Goal: Task Accomplishment & Management: Manage account settings

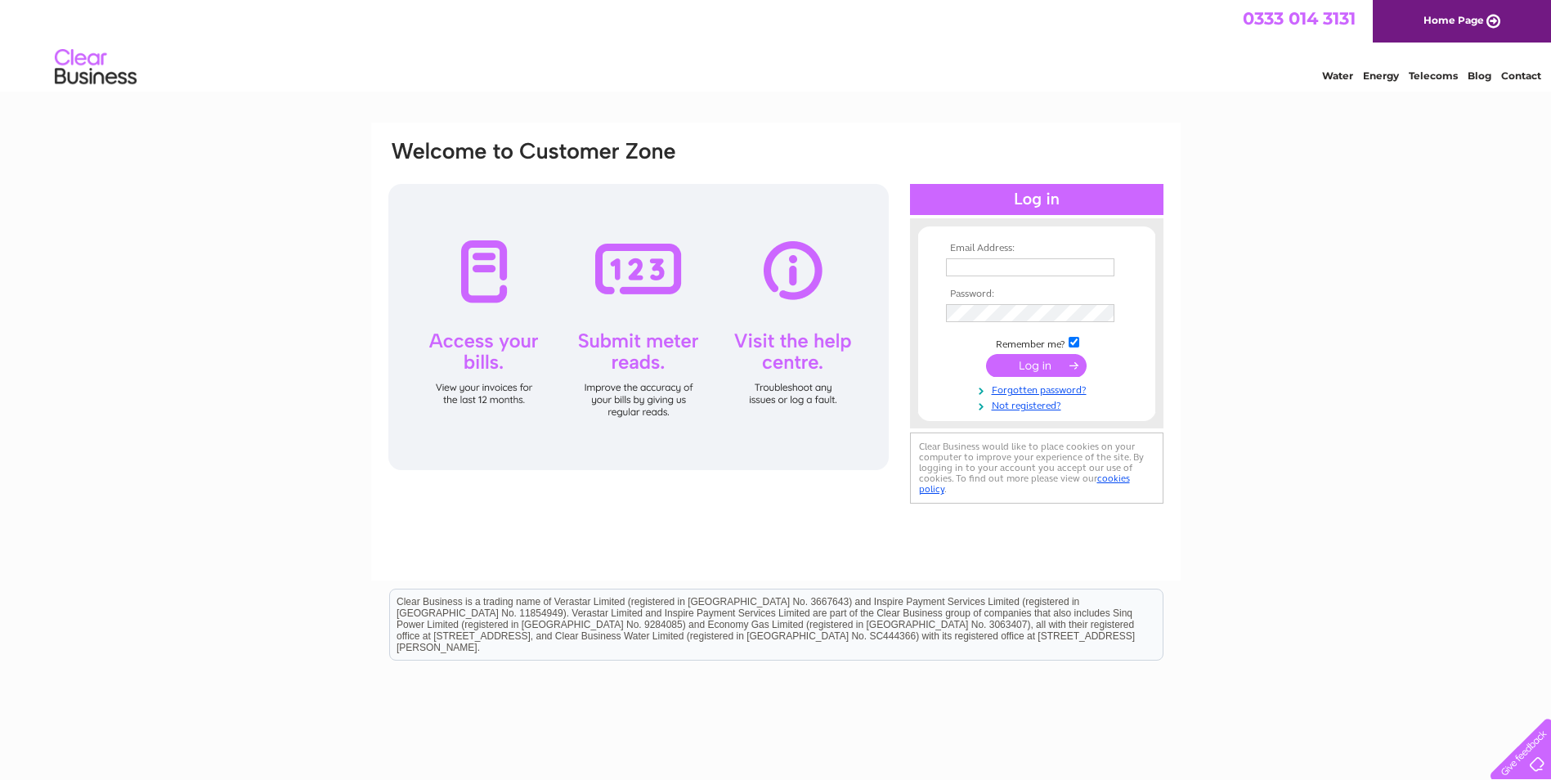
type input "pharmacy786@hotmail.co.uk"
click at [1031, 366] on input "submit" at bounding box center [1036, 365] width 101 height 23
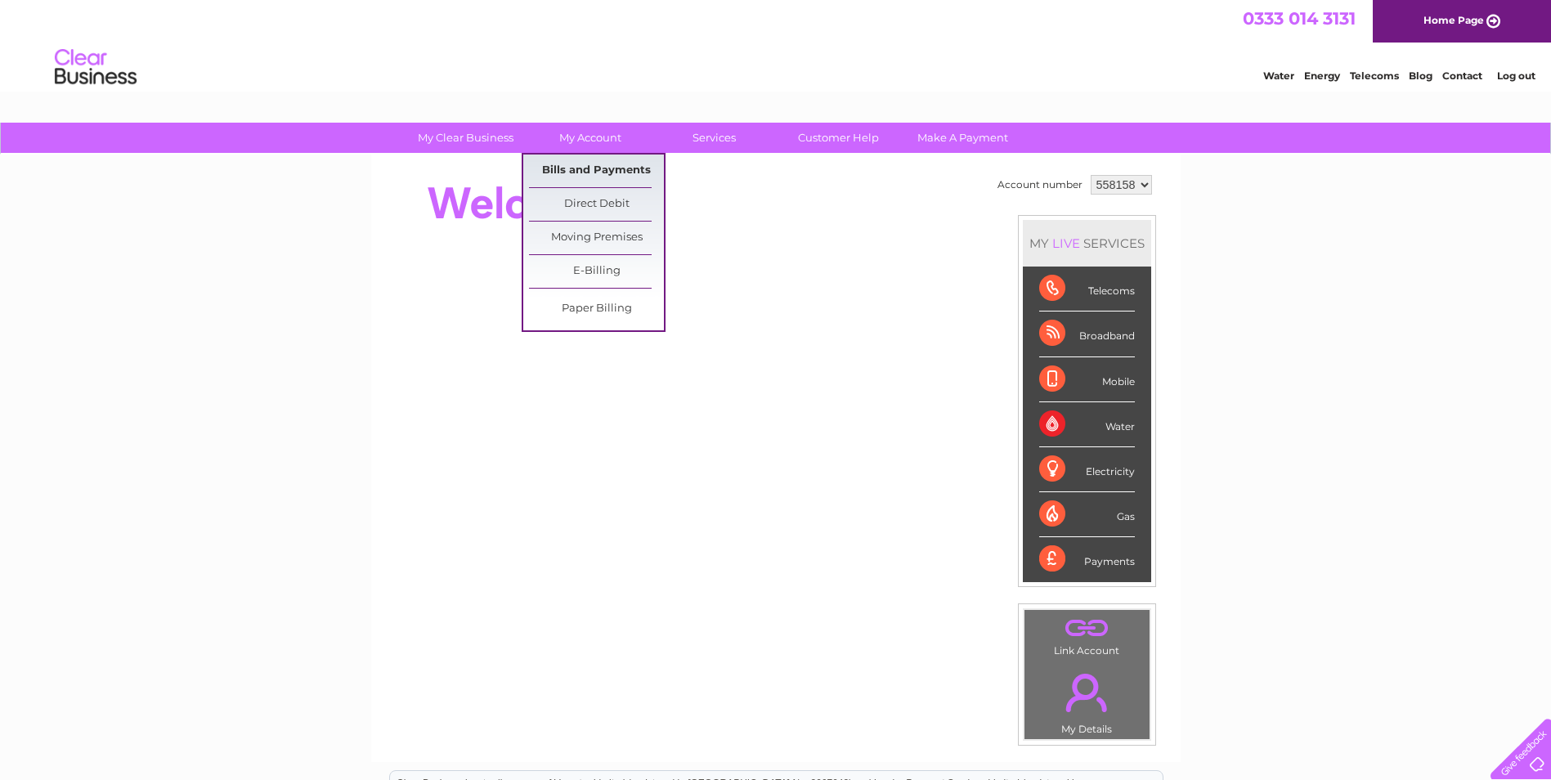
click at [584, 167] on link "Bills and Payments" at bounding box center [596, 171] width 135 height 33
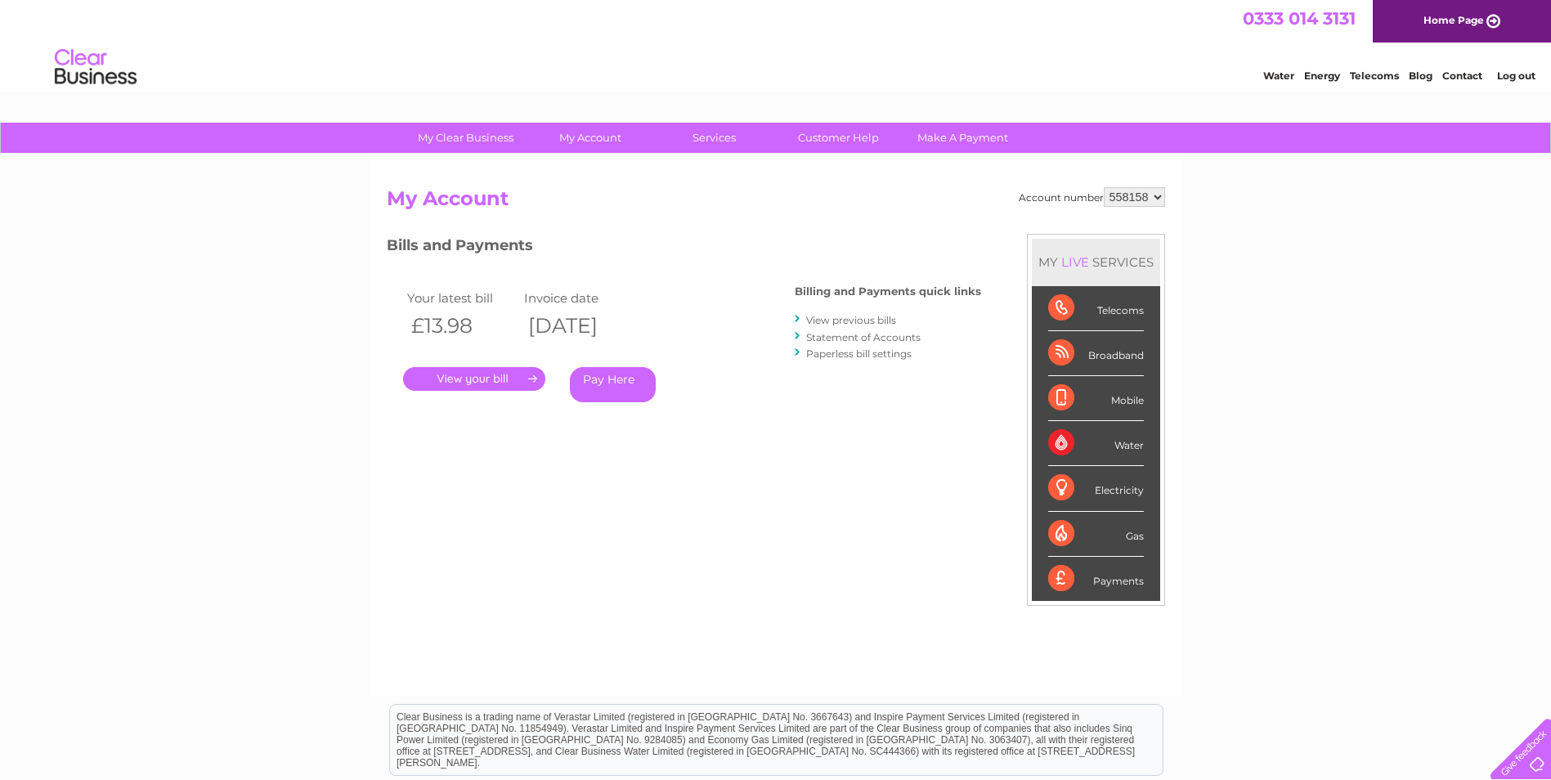
click at [488, 381] on link "." at bounding box center [474, 379] width 142 height 24
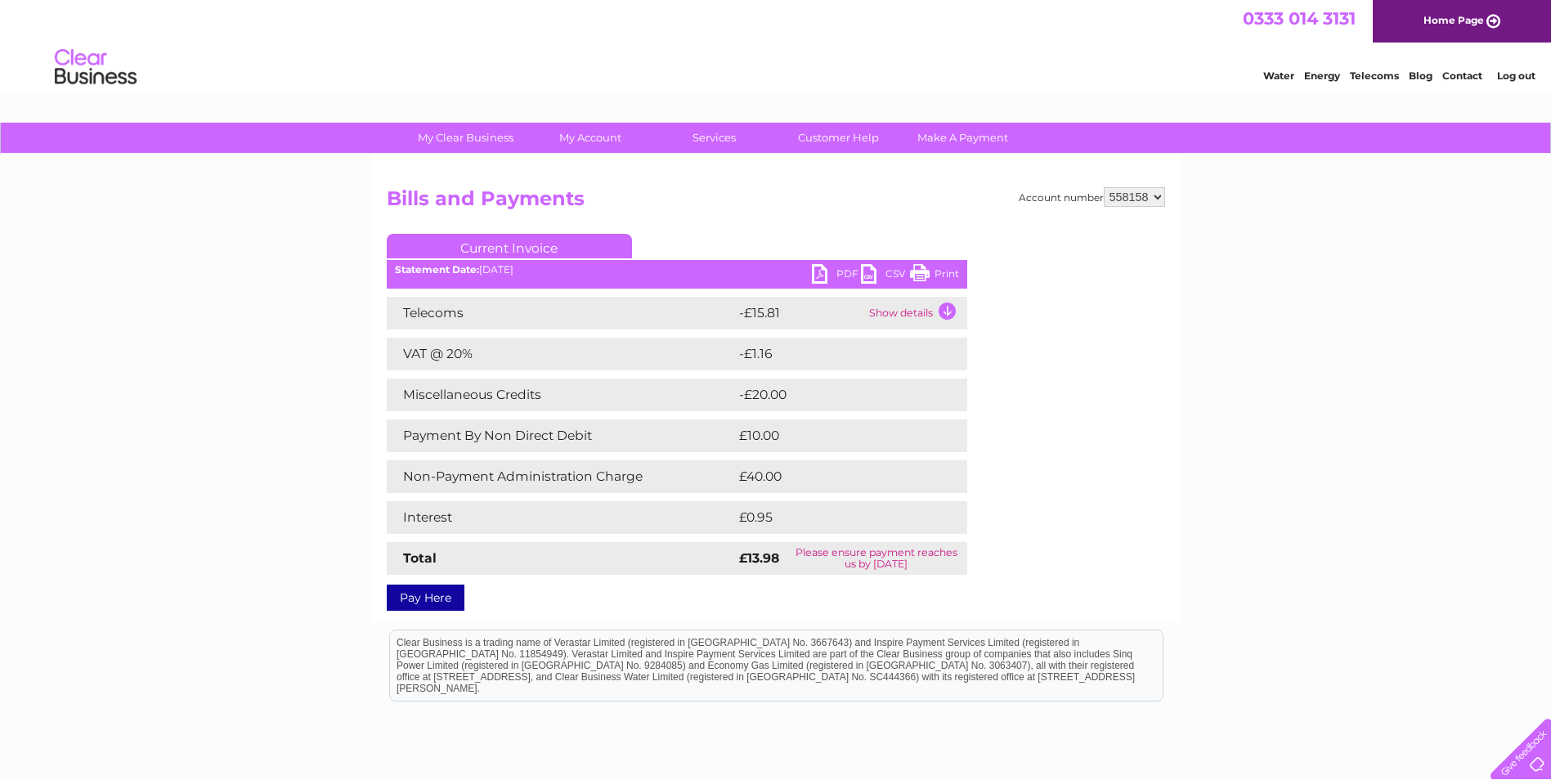
click at [913, 314] on td "Show details" at bounding box center [916, 313] width 102 height 33
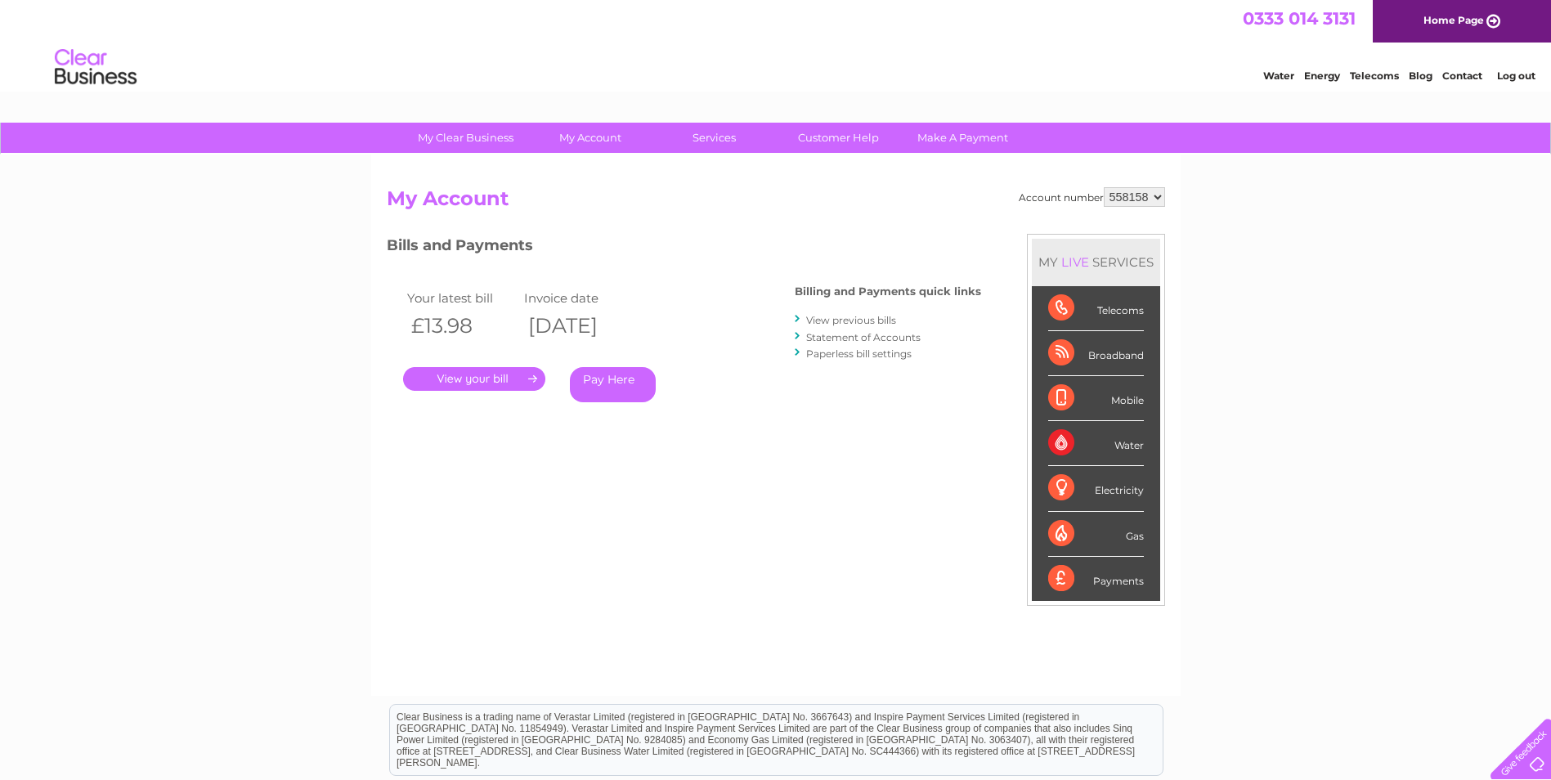
click at [864, 316] on link "View previous bills" at bounding box center [851, 320] width 90 height 12
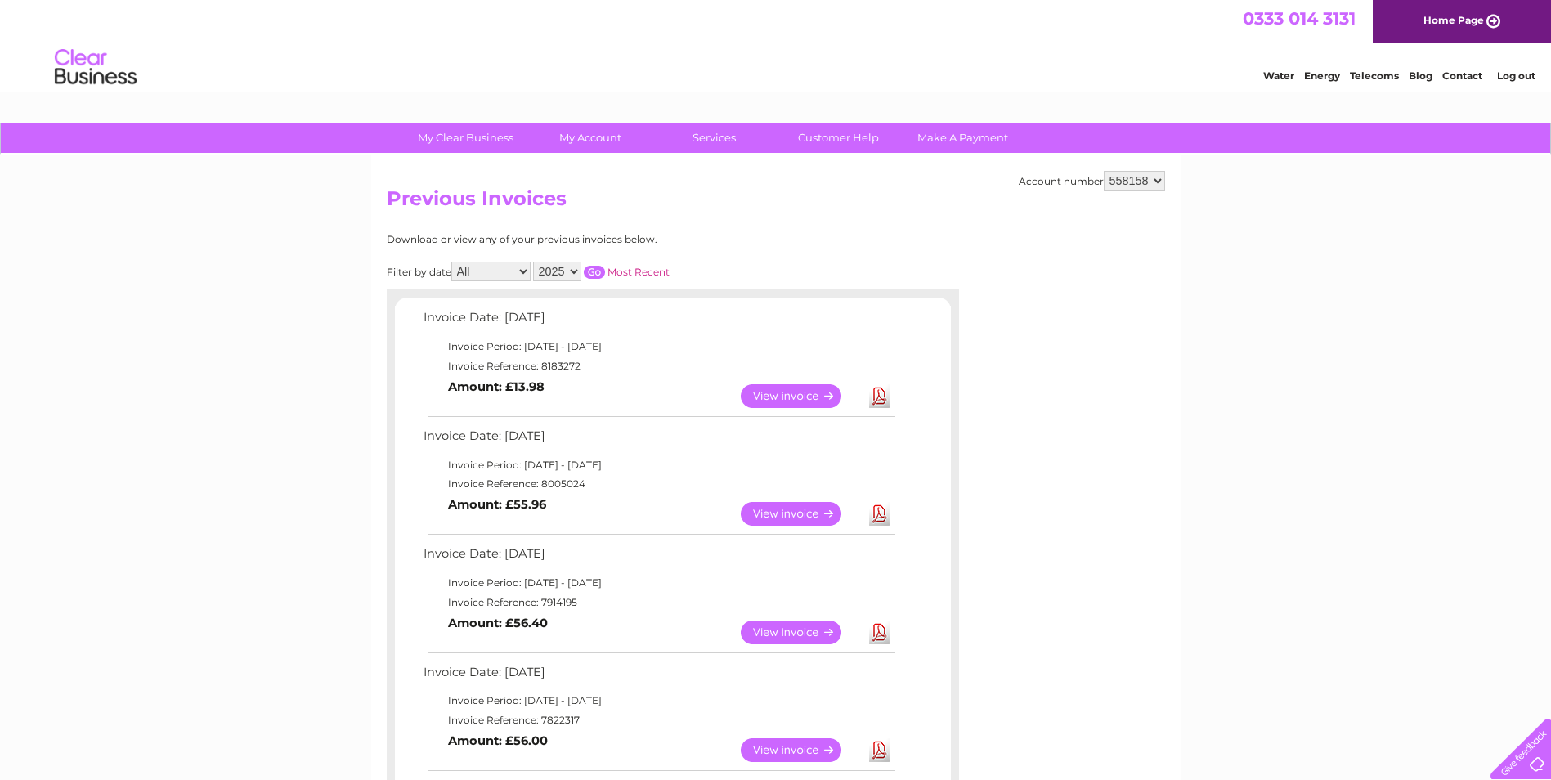
click at [796, 508] on link "View" at bounding box center [801, 514] width 120 height 24
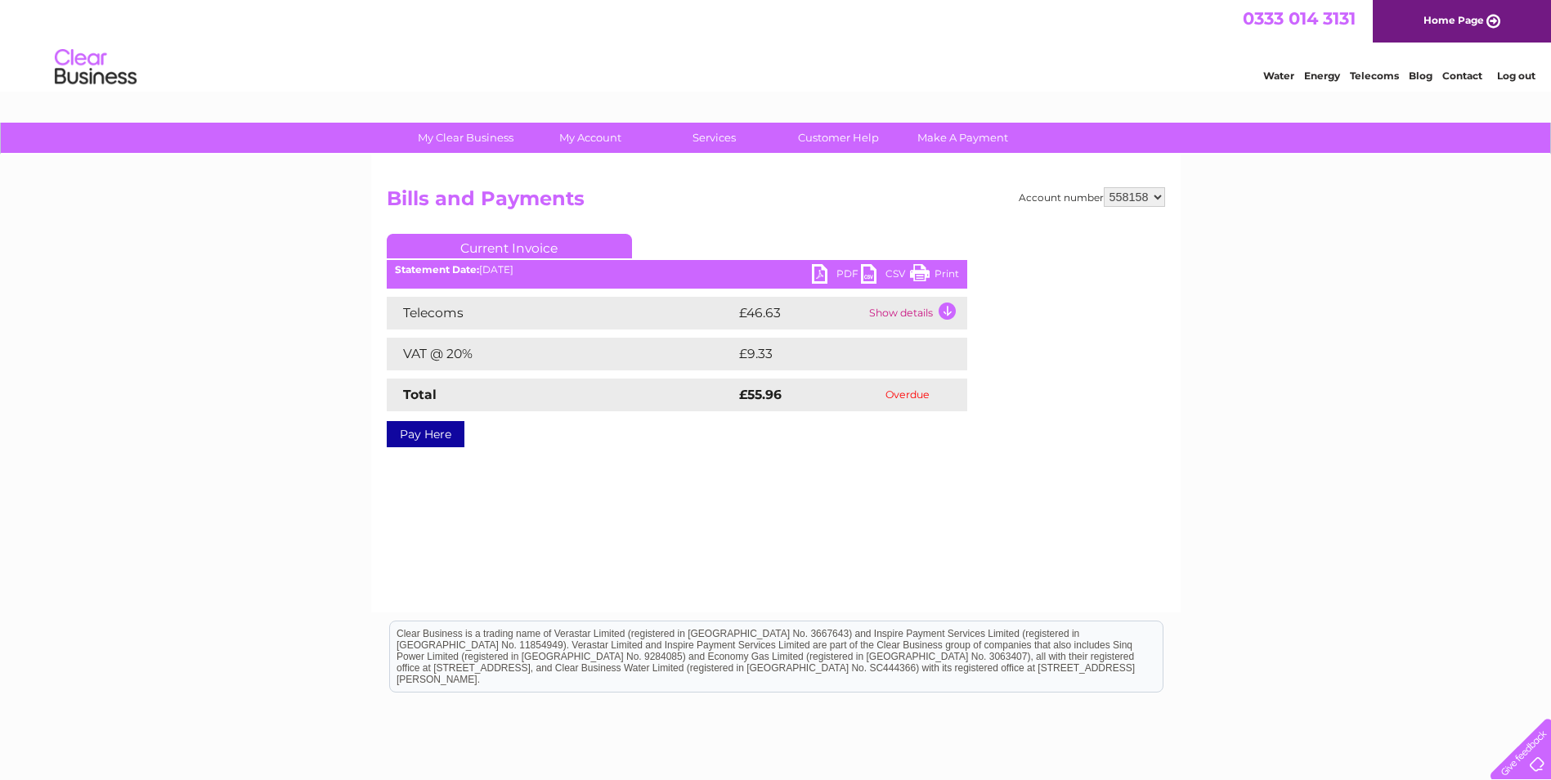
click at [916, 315] on td "Show details" at bounding box center [916, 313] width 102 height 33
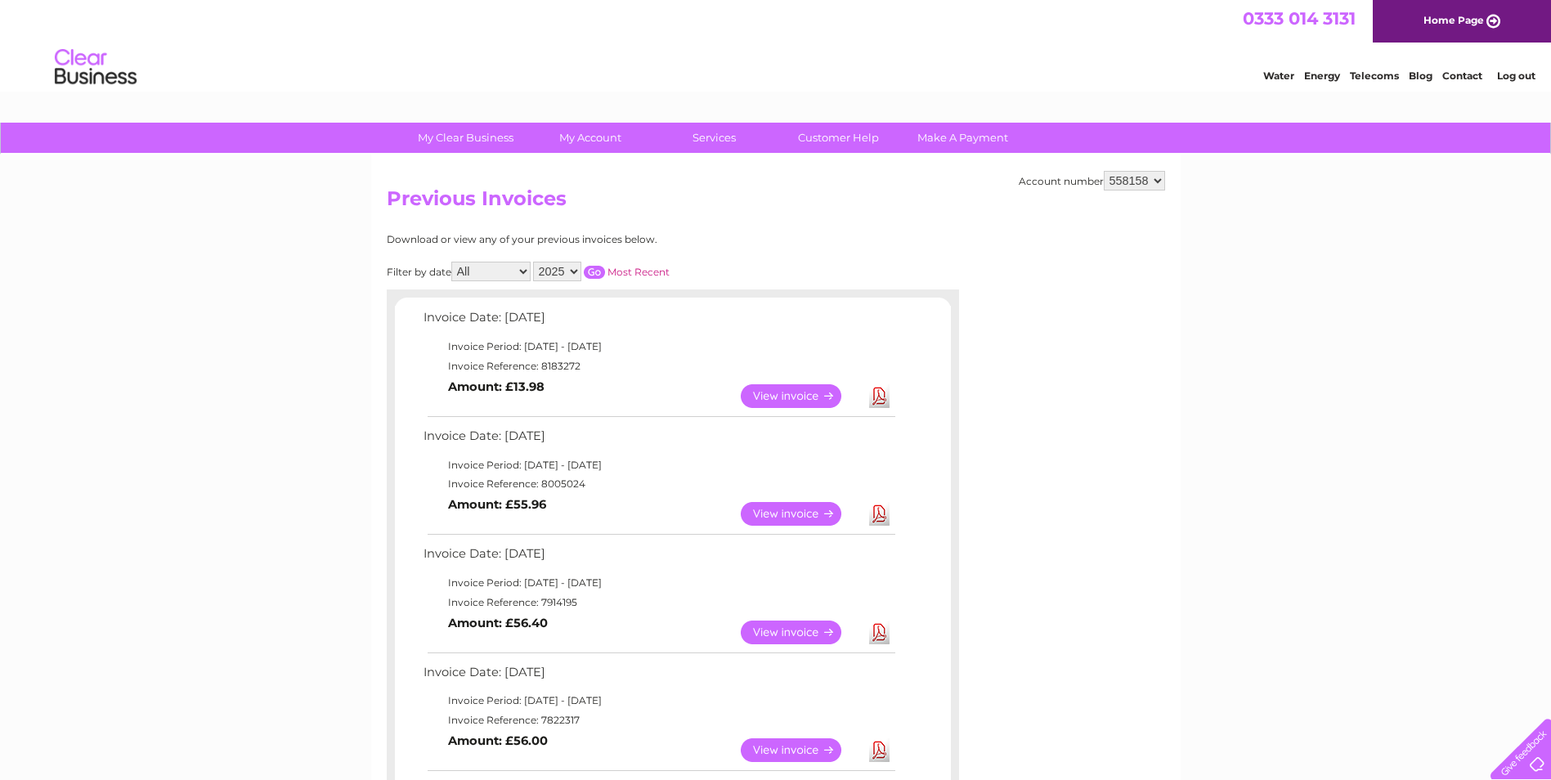
click at [787, 392] on link "View" at bounding box center [801, 396] width 120 height 24
